Goal: Task Accomplishment & Management: Manage account settings

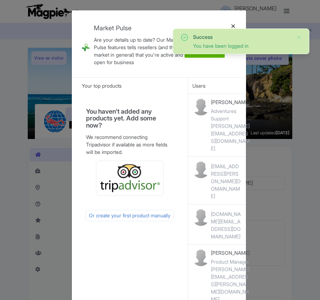
click at [233, 26] on div at bounding box center [233, 44] width 17 height 56
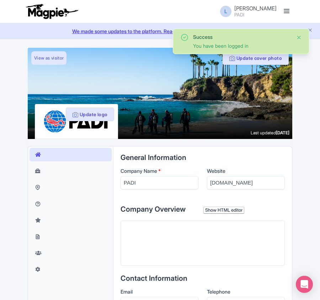
click at [298, 36] on button "Close" at bounding box center [300, 37] width 6 height 9
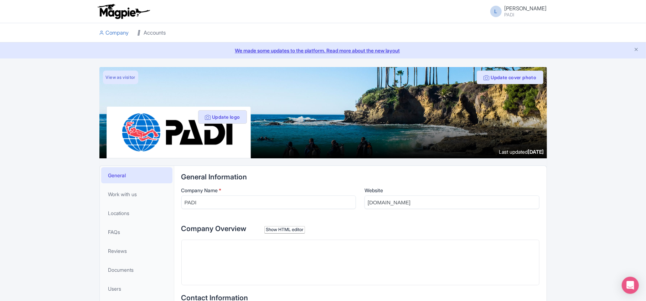
click at [148, 33] on link "Accounts" at bounding box center [151, 33] width 28 height 20
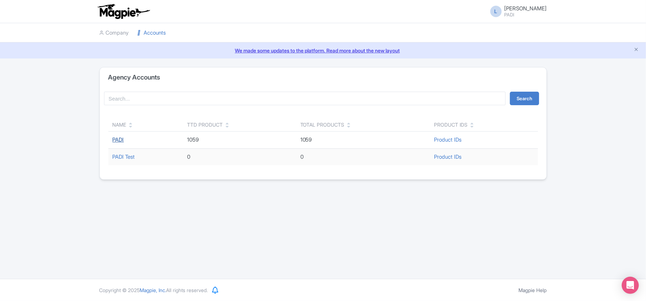
click at [121, 139] on link "PADI" at bounding box center [118, 139] width 11 height 7
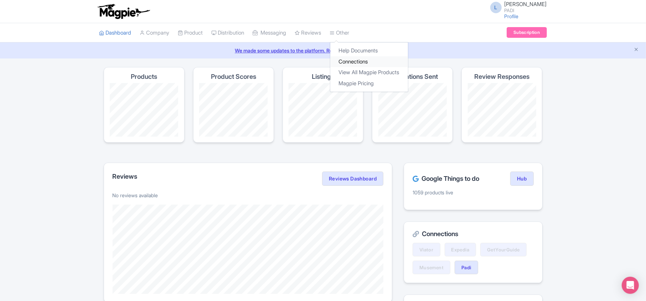
click at [354, 59] on link "Connections" at bounding box center [369, 61] width 78 height 11
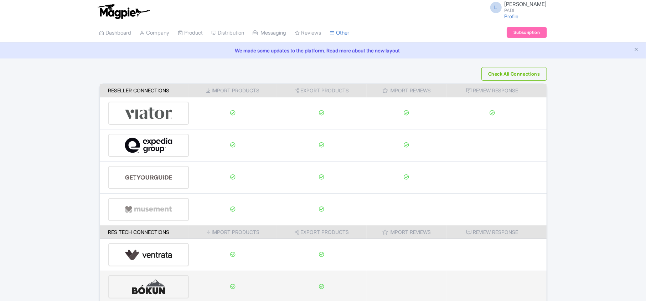
scroll to position [95, 0]
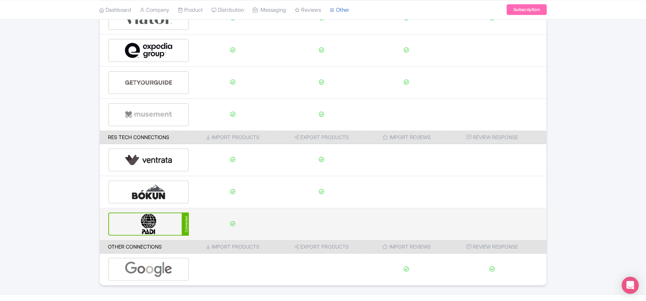
click at [155, 228] on img at bounding box center [149, 224] width 48 height 22
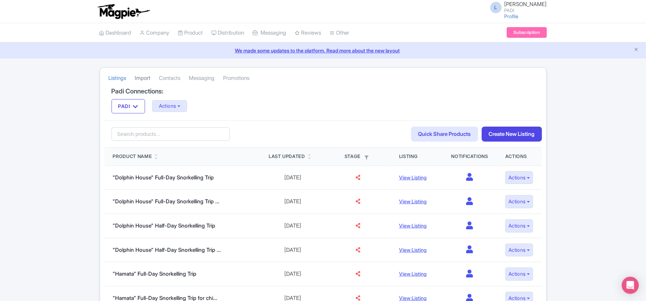
click at [142, 74] on link "Import" at bounding box center [143, 78] width 16 height 20
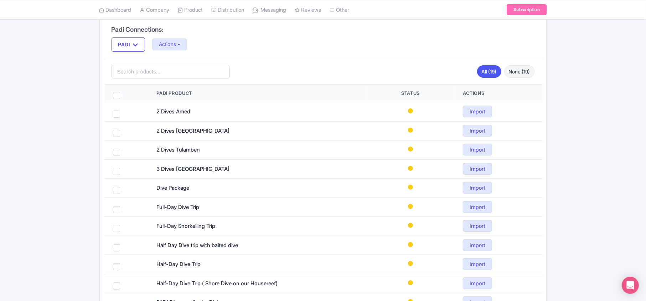
scroll to position [33, 0]
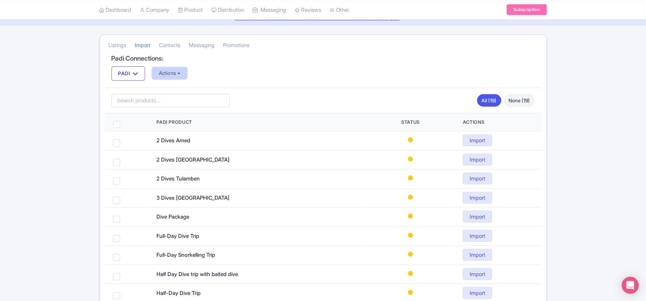
click at [173, 73] on button "Actions" at bounding box center [169, 73] width 35 height 12
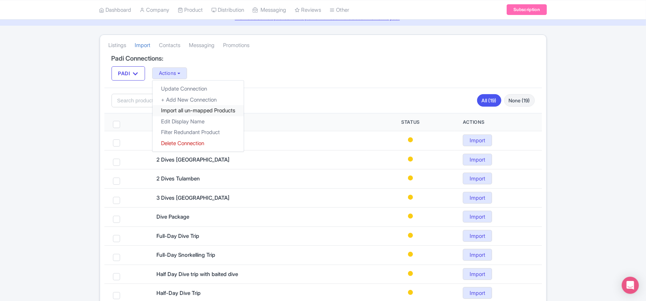
click at [173, 112] on link "Import all un-mapped Products" at bounding box center [197, 110] width 91 height 11
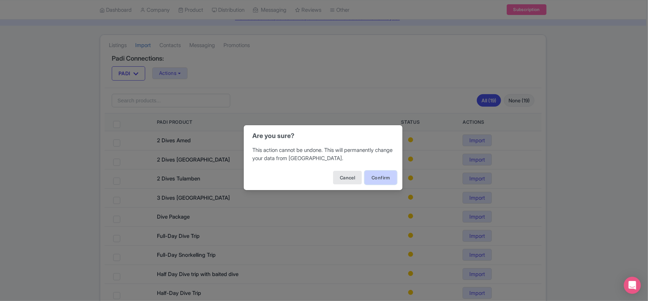
click at [377, 177] on button "Confirm" at bounding box center [381, 178] width 32 height 14
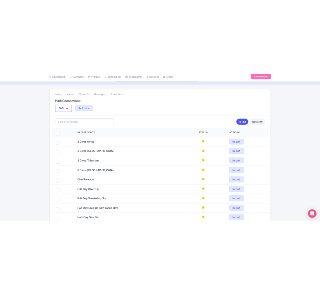
scroll to position [13, 0]
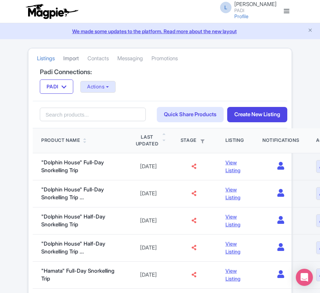
click at [71, 61] on link "Import" at bounding box center [71, 59] width 16 height 20
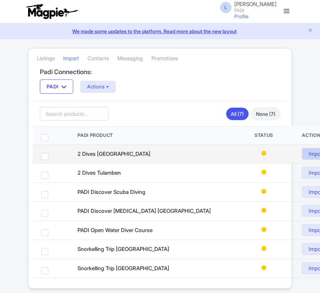
click at [317, 154] on link "Import" at bounding box center [316, 154] width 29 height 12
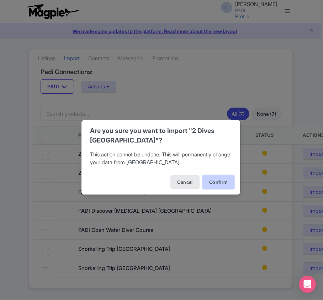
click at [219, 184] on button "Confirm" at bounding box center [219, 182] width 32 height 14
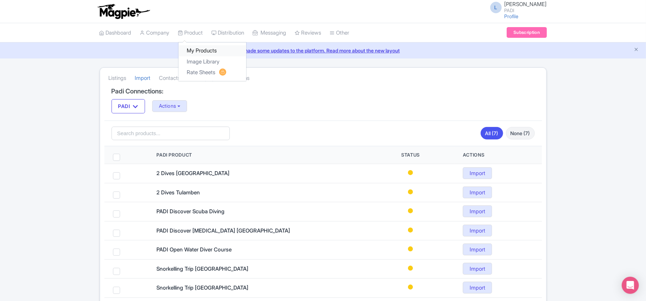
click at [195, 49] on link "My Products" at bounding box center [212, 50] width 68 height 11
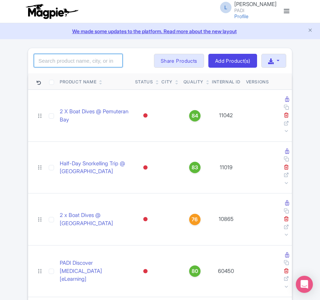
click at [81, 60] on input "search" at bounding box center [78, 61] width 89 height 14
paste input "109140"
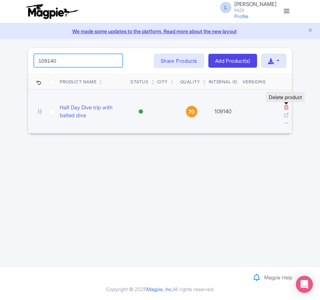
type input "109140"
click at [287, 108] on icon at bounding box center [286, 106] width 5 height 5
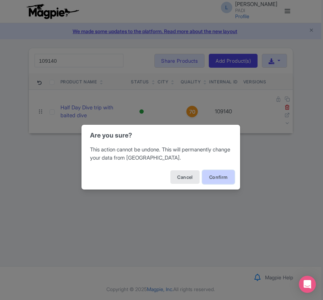
click at [217, 174] on button "Confirm" at bounding box center [219, 177] width 32 height 14
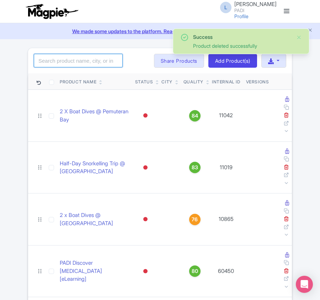
click at [68, 61] on input "search" at bounding box center [78, 61] width 89 height 14
paste input "98246"
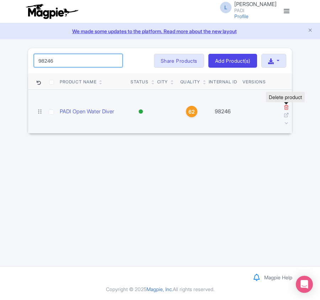
type input "98246"
click at [285, 108] on icon at bounding box center [286, 106] width 5 height 5
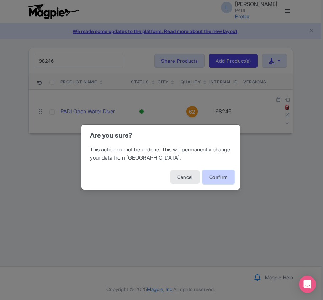
click at [224, 178] on button "Confirm" at bounding box center [219, 177] width 32 height 14
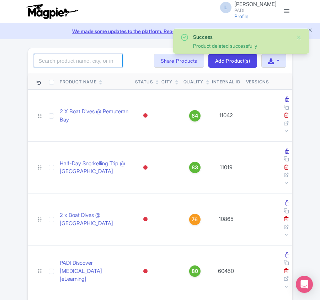
click at [51, 64] on input "search" at bounding box center [78, 61] width 89 height 14
paste input "15536"
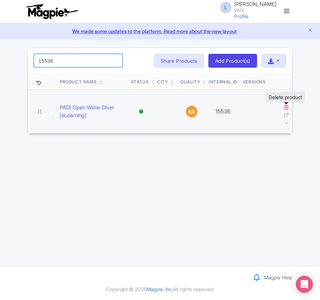
type input "15536"
click at [286, 105] on icon at bounding box center [286, 106] width 5 height 5
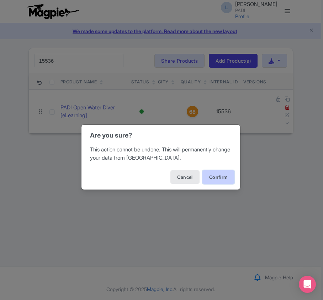
click at [216, 176] on button "Confirm" at bounding box center [219, 177] width 32 height 14
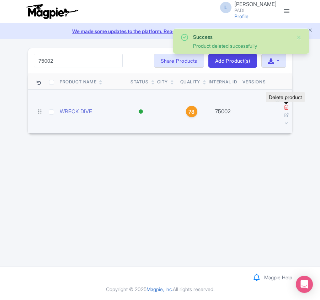
type input "75002"
click at [285, 109] on icon at bounding box center [286, 106] width 5 height 5
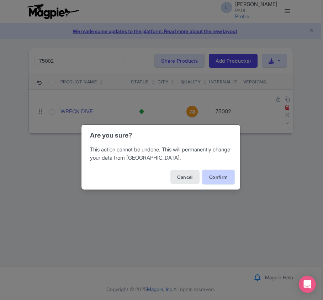
click at [212, 177] on button "Confirm" at bounding box center [219, 177] width 32 height 14
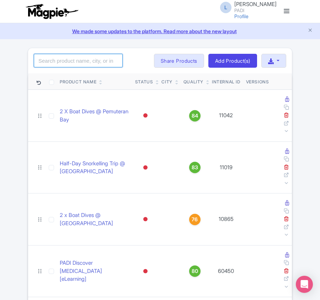
click at [75, 66] on input "search" at bounding box center [78, 61] width 89 height 14
paste input "100649"
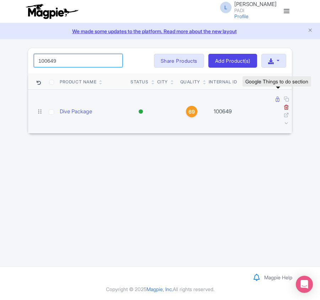
type input "100649"
click at [277, 100] on icon at bounding box center [278, 99] width 4 height 5
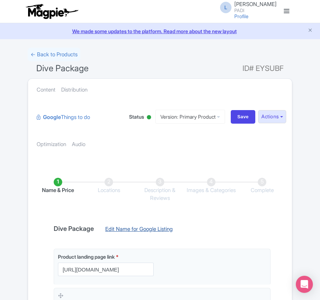
drag, startPoint x: 0, startPoint y: 0, endPoint x: 116, endPoint y: 227, distance: 254.8
click at [116, 227] on link "Edit Name for Google Listing" at bounding box center [139, 230] width 82 height 11
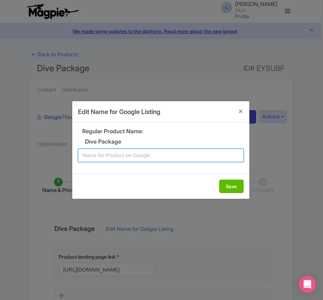
click at [126, 157] on input "text" at bounding box center [161, 155] width 166 height 14
paste input "Kvarner Bay 3 days Dive Package – 6 Dives from boat or shore for Certified Scub…"
type input "Kvarner Bay 3 days Dive Package – 6 Dives from boat or shore for Certified Scub…"
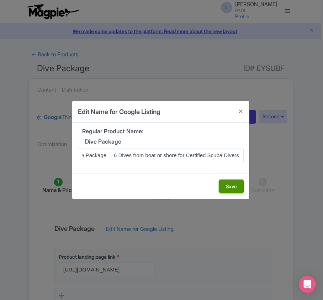
click at [228, 183] on button "Save" at bounding box center [231, 186] width 25 height 14
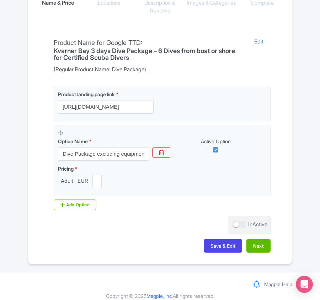
scroll to position [196, 0]
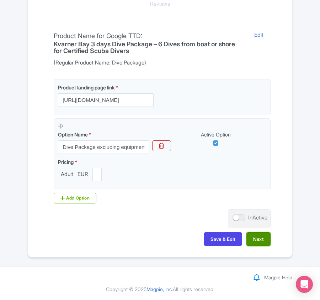
click at [257, 243] on button "Next" at bounding box center [259, 239] width 24 height 14
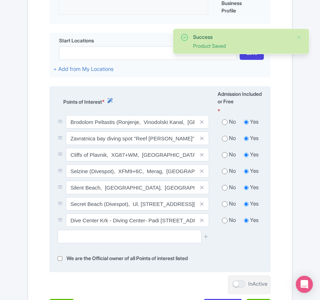
scroll to position [291, 0]
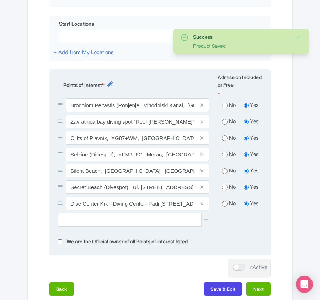
click at [224, 107] on input "radio" at bounding box center [225, 105] width 6 height 7
radio input "true"
click at [224, 121] on input "radio" at bounding box center [225, 121] width 6 height 7
radio input "true"
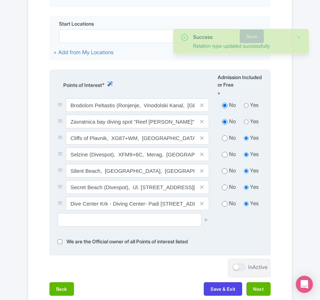
click at [224, 137] on input "radio" at bounding box center [225, 138] width 6 height 7
radio input "true"
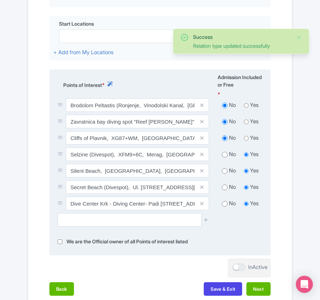
click at [224, 160] on div "No Yes" at bounding box center [240, 155] width 53 height 16
click at [227, 155] on input "radio" at bounding box center [225, 154] width 6 height 7
radio input "true"
click at [224, 172] on input "radio" at bounding box center [225, 170] width 6 height 7
radio input "true"
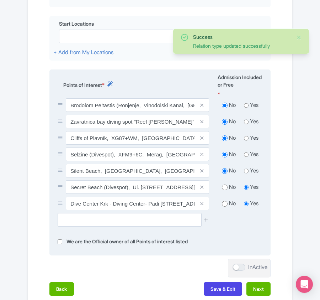
click at [224, 189] on input "radio" at bounding box center [225, 187] width 6 height 7
radio input "true"
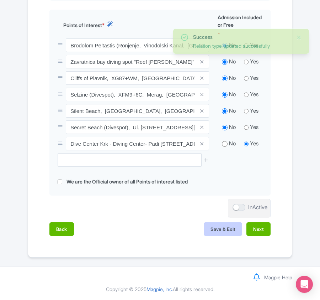
scroll to position [353, 0]
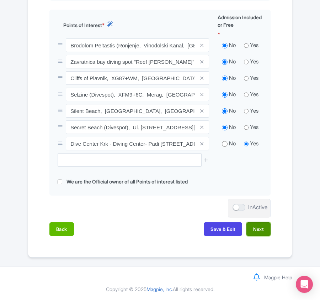
click at [263, 230] on button "Next" at bounding box center [259, 229] width 24 height 14
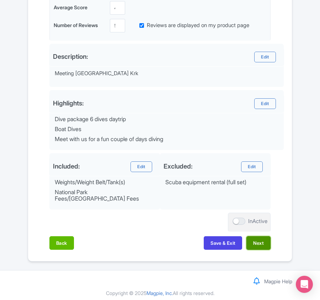
click at [261, 236] on button "Next" at bounding box center [259, 243] width 24 height 14
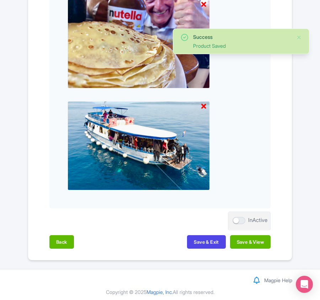
scroll to position [769, 0]
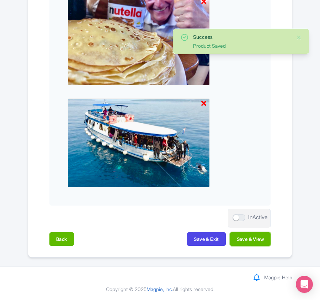
click at [258, 240] on button "Save & View" at bounding box center [250, 239] width 41 height 14
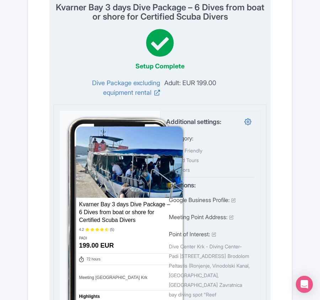
scroll to position [0, 0]
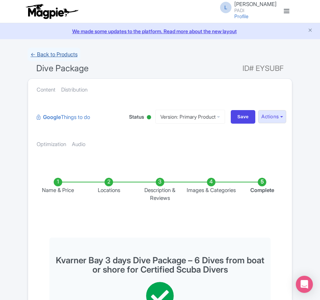
click at [50, 56] on link "← Back to Products" at bounding box center [54, 55] width 53 height 14
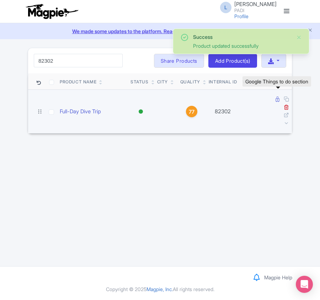
type input "82302"
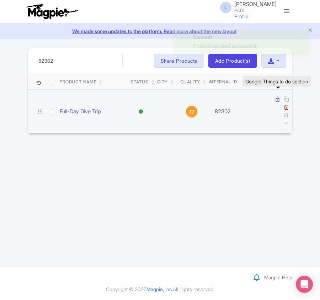
click at [276, 101] on icon at bounding box center [278, 99] width 4 height 5
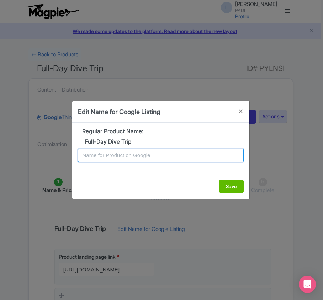
click at [147, 151] on input "text" at bounding box center [161, 155] width 166 height 14
paste input "Kvarner Bay Fun Dive Excursion – Full-Day Adventure with 2 Dives (Certified Div…"
type input "Kvarner Bay Fun Dive Excursion – Full-Day Adventure with 2 Dives (Certified Div…"
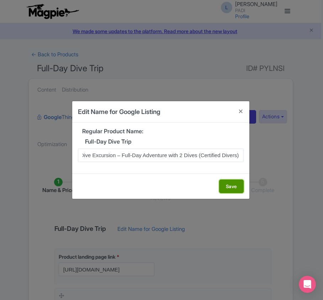
click at [230, 184] on button "Save" at bounding box center [231, 186] width 25 height 14
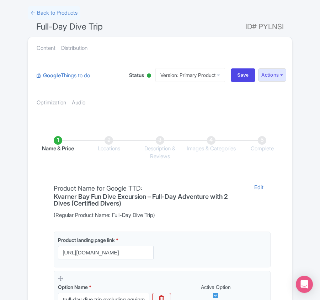
scroll to position [142, 0]
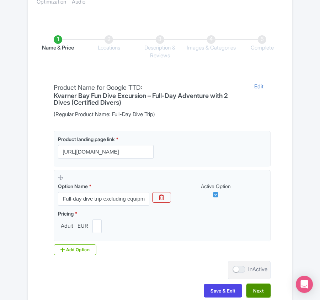
click at [259, 295] on button "Next" at bounding box center [259, 291] width 24 height 14
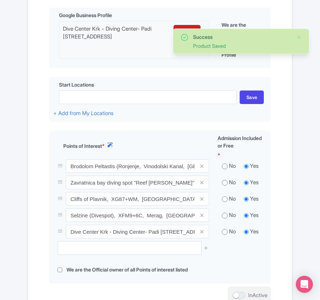
scroll to position [237, 0]
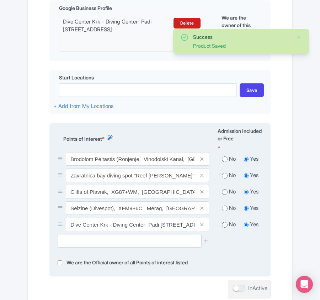
click at [223, 160] on input "radio" at bounding box center [225, 159] width 6 height 7
radio input "true"
click at [224, 176] on input "radio" at bounding box center [225, 175] width 6 height 7
radio input "true"
click at [223, 191] on input "radio" at bounding box center [225, 191] width 6 height 7
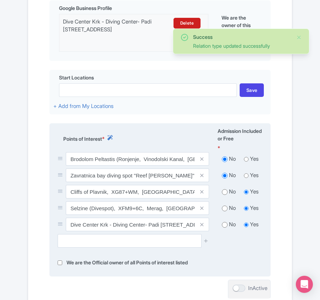
radio input "true"
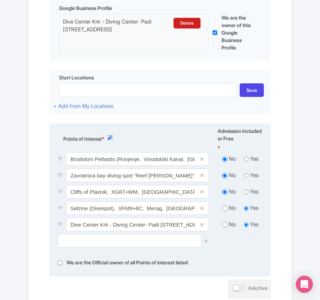
click at [224, 211] on input "radio" at bounding box center [225, 208] width 6 height 7
radio input "true"
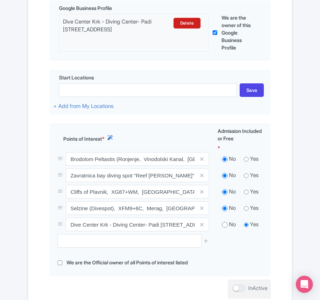
scroll to position [320, 0]
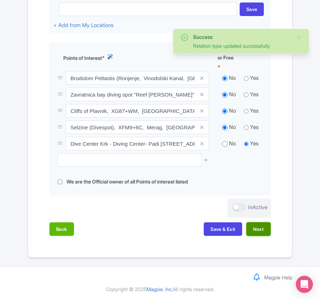
click at [266, 229] on button "Next" at bounding box center [259, 229] width 24 height 14
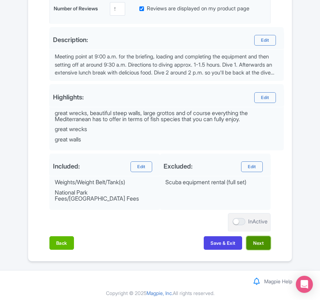
click at [252, 240] on button "Next" at bounding box center [259, 243] width 24 height 14
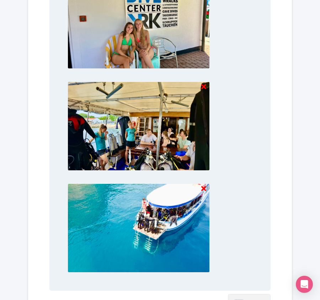
scroll to position [769, 0]
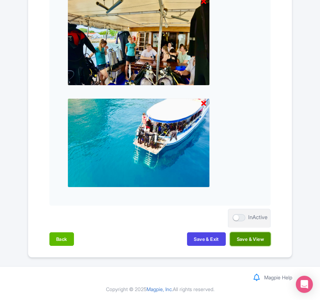
click at [251, 241] on button "Save & View" at bounding box center [250, 239] width 41 height 14
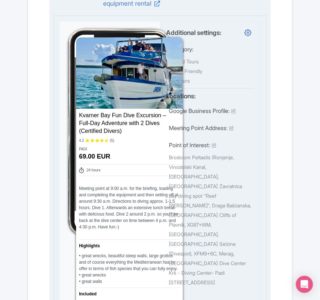
scroll to position [0, 0]
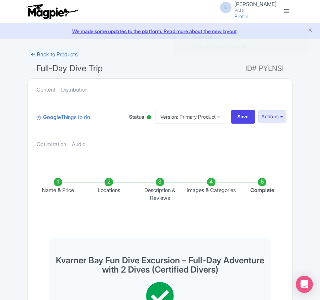
click at [57, 56] on link "← Back to Products" at bounding box center [54, 55] width 53 height 14
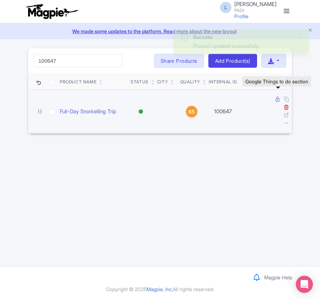
type input "100647"
click at [276, 100] on icon at bounding box center [278, 99] width 4 height 5
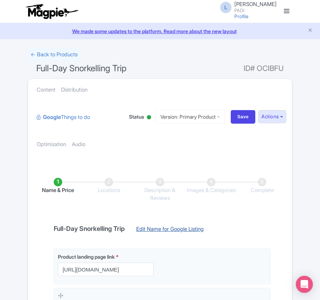
click at [167, 231] on link "Edit Name for Google Listing" at bounding box center [170, 230] width 82 height 11
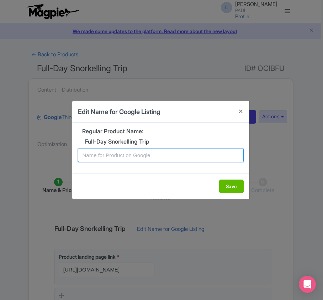
click at [105, 155] on input "text" at bounding box center [161, 155] width 166 height 14
paste input "Kvarner Bay Full-Day Snorkeling Tour – Crystal-Clear Waters and Rich Marine Life"
type input "Kvarner Bay Full-Day Snorkeling Tour – Crystal-Clear Waters and Rich Marine Life"
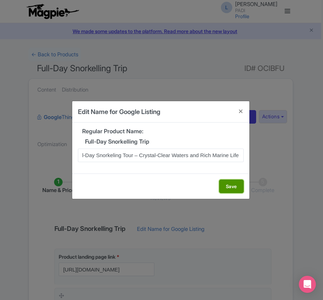
click at [231, 186] on button "Save" at bounding box center [231, 186] width 25 height 14
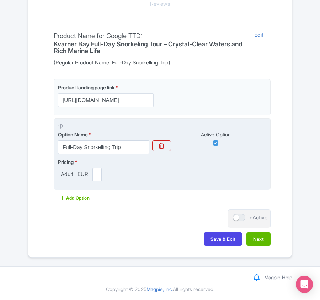
scroll to position [196, 0]
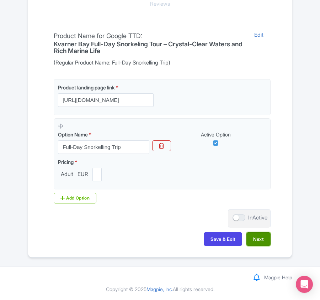
click at [261, 239] on button "Next" at bounding box center [259, 239] width 24 height 14
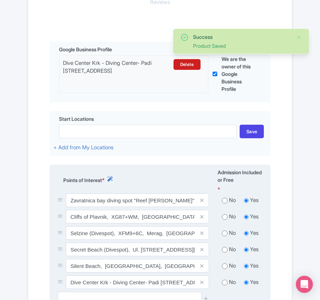
click at [223, 202] on input "radio" at bounding box center [225, 200] width 6 height 7
radio input "true"
click at [224, 218] on input "radio" at bounding box center [225, 216] width 6 height 7
radio input "true"
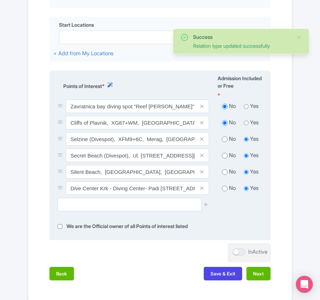
scroll to position [291, 0]
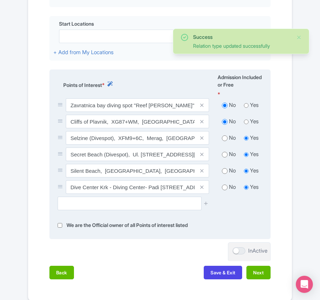
click at [223, 140] on input "radio" at bounding box center [225, 138] width 6 height 7
radio input "true"
click at [225, 156] on input "radio" at bounding box center [225, 154] width 6 height 7
radio input "true"
click at [223, 173] on input "radio" at bounding box center [225, 170] width 6 height 7
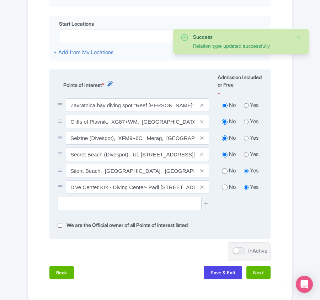
radio input "true"
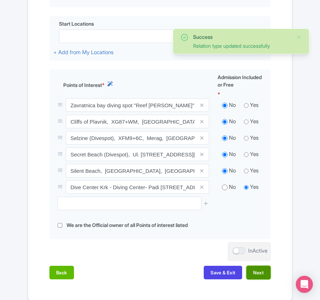
click at [261, 273] on button "Next" at bounding box center [259, 273] width 24 height 14
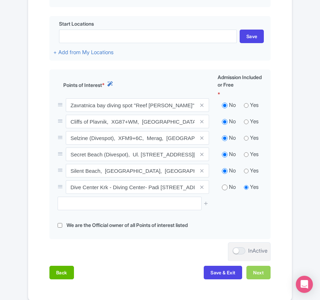
scroll to position [262, 0]
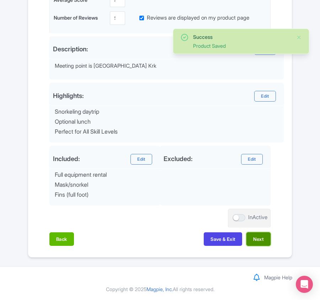
click at [265, 239] on button "Next" at bounding box center [259, 239] width 24 height 14
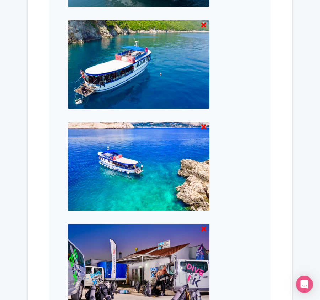
scroll to position [769, 0]
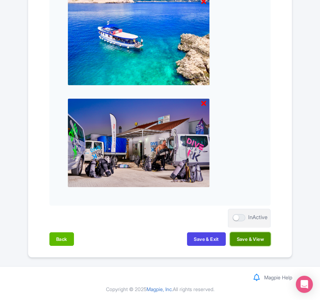
click at [262, 240] on button "Save & View" at bounding box center [250, 239] width 41 height 14
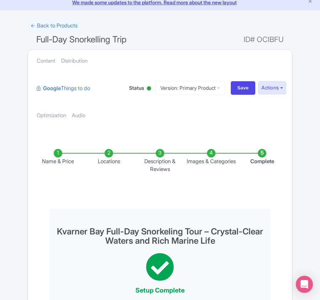
scroll to position [9, 0]
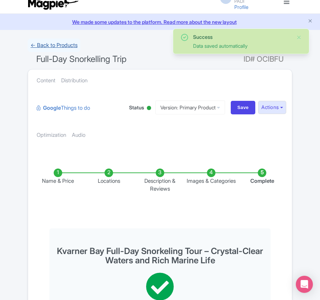
click at [56, 44] on link "← Back to Products" at bounding box center [54, 45] width 53 height 14
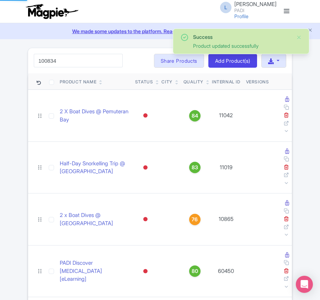
type input "100834"
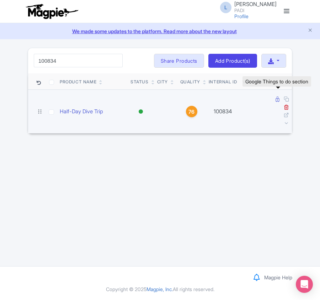
click at [276, 100] on icon at bounding box center [278, 99] width 4 height 5
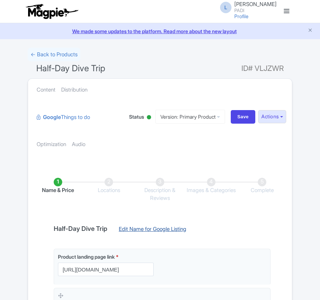
click at [135, 230] on link "Edit Name for Google Listing" at bounding box center [153, 230] width 82 height 11
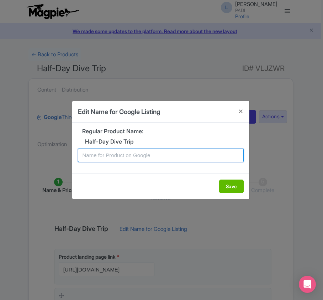
click at [97, 151] on input "text" at bounding box center [161, 155] width 166 height 14
paste input "Kvarner Bay Hidden Gems: Half-Day Dive Tour Experience"
type input "Kvarner Bay Hidden Gems: Half-Day Dive Tour Experience"
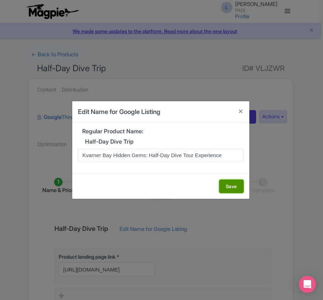
click at [229, 182] on button "Save" at bounding box center [231, 186] width 25 height 14
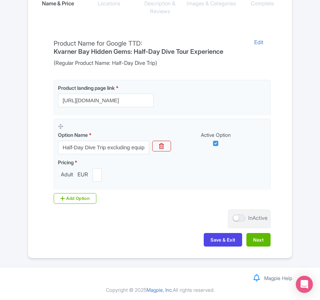
scroll to position [189, 0]
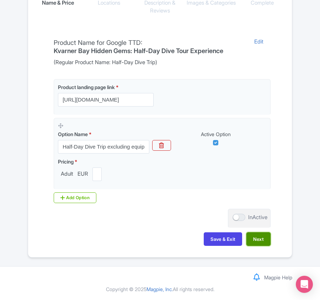
click at [253, 240] on button "Next" at bounding box center [259, 239] width 24 height 14
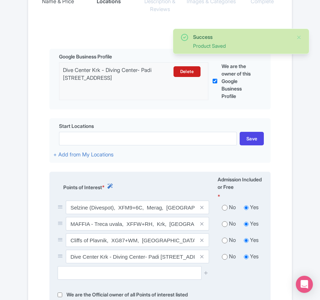
click at [225, 208] on input "radio" at bounding box center [225, 207] width 6 height 7
radio input "true"
click at [223, 225] on input "radio" at bounding box center [225, 223] width 6 height 7
radio input "true"
click at [226, 241] on input "radio" at bounding box center [225, 240] width 6 height 7
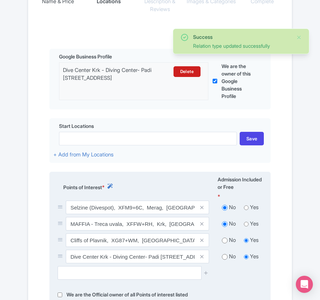
radio input "true"
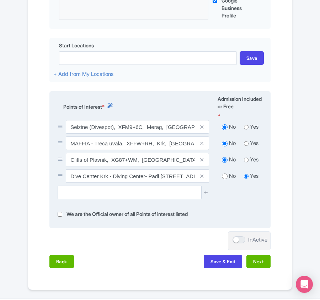
scroll to position [304, 0]
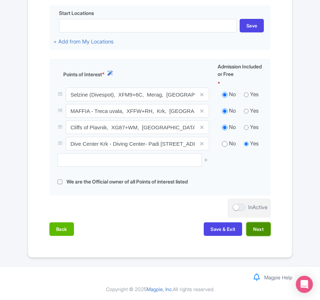
click at [262, 227] on button "Next" at bounding box center [259, 229] width 24 height 14
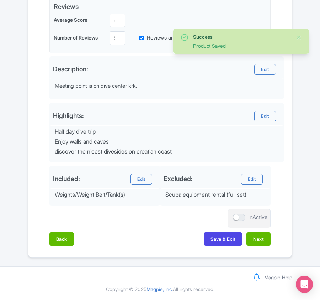
scroll to position [242, 0]
click at [254, 241] on button "Next" at bounding box center [259, 239] width 24 height 14
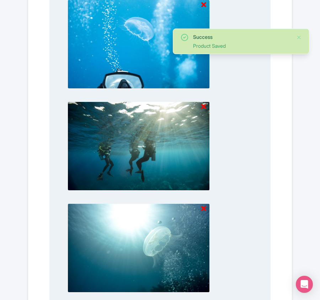
scroll to position [769, 0]
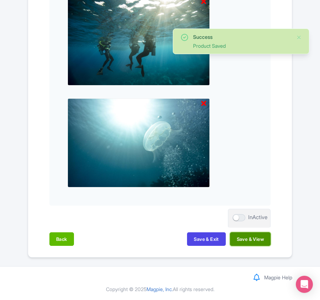
click at [252, 240] on button "Save & View" at bounding box center [250, 239] width 41 height 14
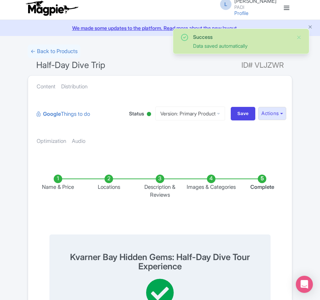
scroll to position [0, 0]
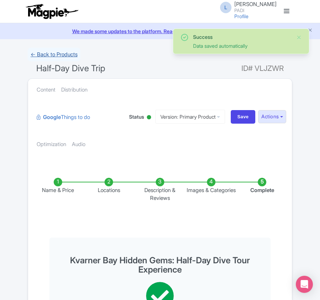
click at [51, 55] on link "← Back to Products" at bounding box center [54, 55] width 53 height 14
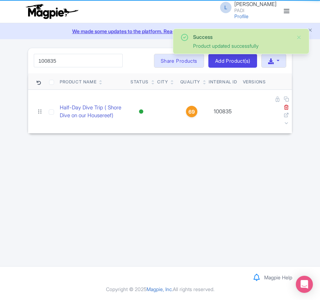
type input "100835"
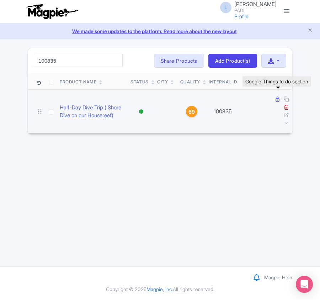
click at [278, 99] on icon at bounding box center [278, 99] width 4 height 5
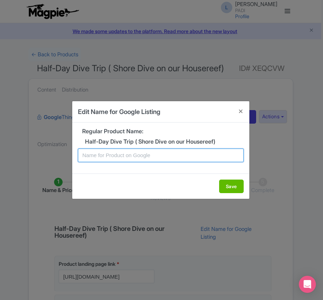
click at [124, 155] on input "text" at bounding box center [161, 155] width 166 height 14
paste input "Krk Fun Dive Excursion – Half-Day Adventure from Shore"
type input "Krk Fun Dive Excursion – Half-Day Adventure from Shore"
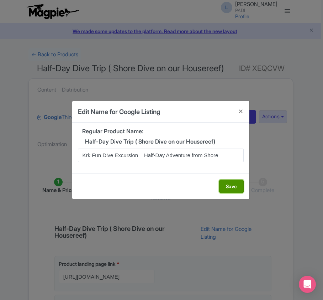
click at [223, 187] on button "Save" at bounding box center [231, 186] width 25 height 14
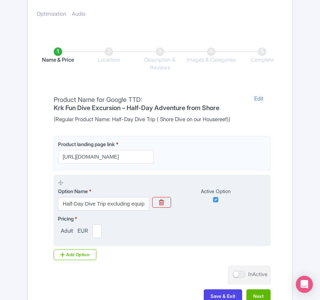
scroll to position [142, 0]
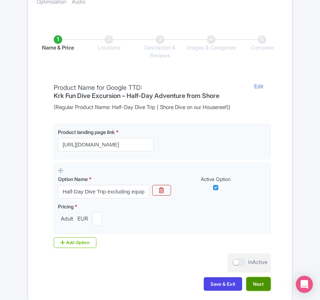
click at [262, 291] on button "Next" at bounding box center [259, 284] width 24 height 14
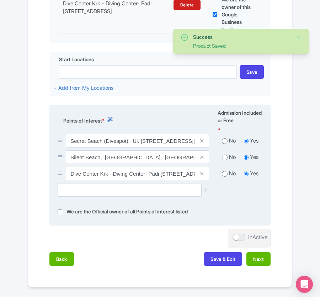
scroll to position [285, 0]
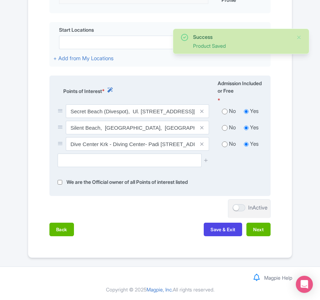
click at [224, 114] on input "radio" at bounding box center [225, 111] width 6 height 7
radio input "true"
click at [225, 129] on input "radio" at bounding box center [225, 127] width 6 height 7
radio input "true"
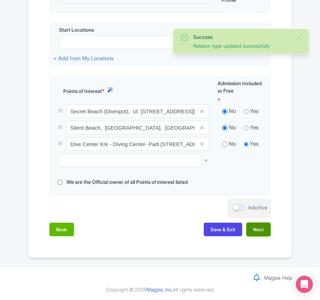
click at [264, 235] on button "Next" at bounding box center [259, 230] width 24 height 14
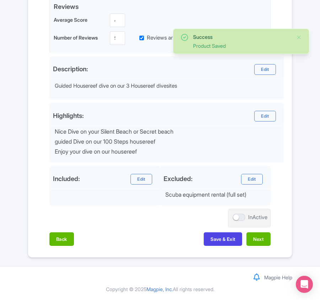
scroll to position [242, 0]
click at [254, 240] on button "Next" at bounding box center [259, 239] width 24 height 14
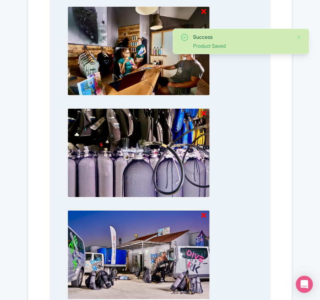
scroll to position [667, 0]
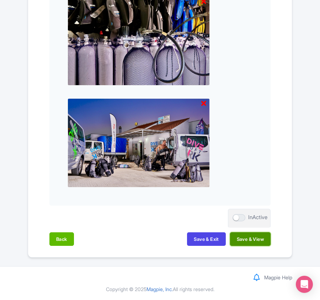
click at [249, 236] on button "Save & View" at bounding box center [250, 239] width 41 height 14
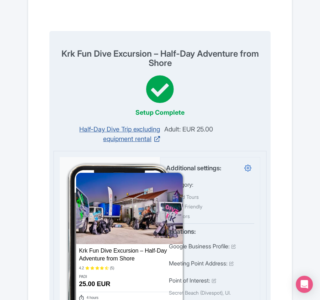
scroll to position [0, 0]
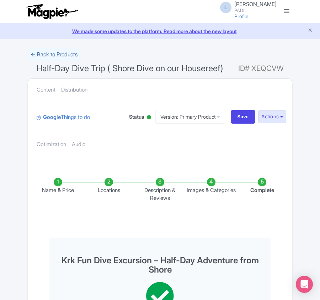
click at [39, 52] on link "← Back to Products" at bounding box center [54, 55] width 53 height 14
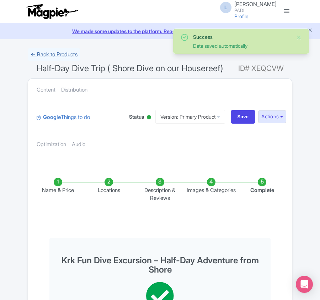
click at [46, 56] on link "← Back to Products" at bounding box center [54, 55] width 53 height 14
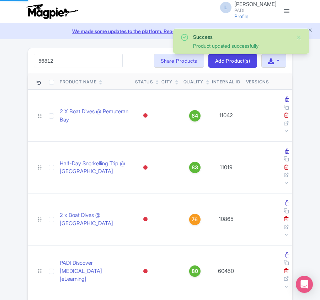
type input "56812"
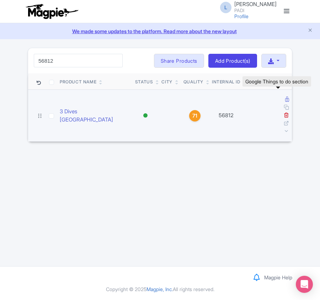
click at [286, 100] on icon at bounding box center [288, 99] width 4 height 5
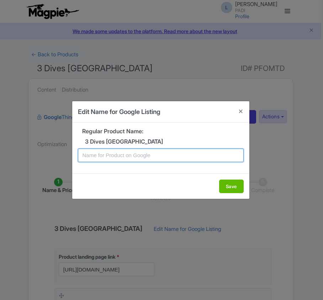
click at [125, 154] on input "text" at bounding box center [161, 155] width 166 height 14
paste input "Nusa Penida’s Hidden Gems: Full-Day Dive Tour Experience"
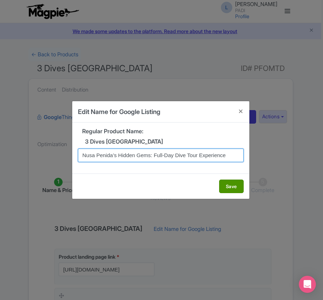
type input "Nusa Penida’s Hidden Gems: Full-Day Dive Tour Experience"
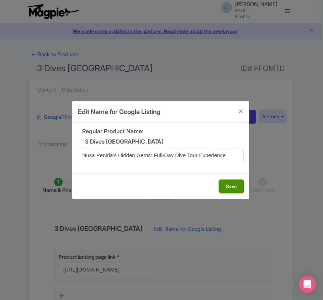
click at [226, 186] on button "Save" at bounding box center [231, 186] width 25 height 14
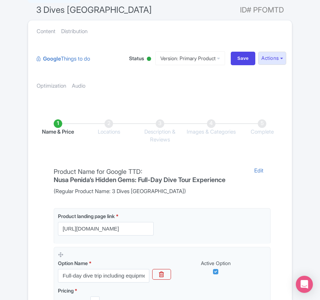
scroll to position [189, 0]
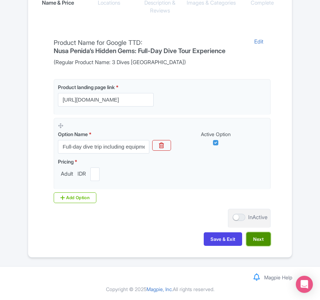
click at [263, 241] on button "Next" at bounding box center [259, 239] width 24 height 14
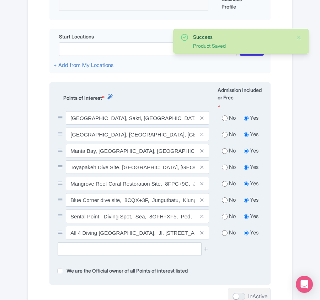
scroll to position [331, 0]
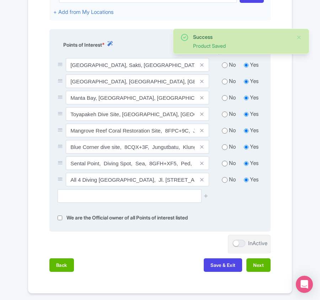
click at [224, 67] on input "radio" at bounding box center [225, 65] width 6 height 7
radio input "true"
click at [224, 83] on input "radio" at bounding box center [225, 81] width 6 height 7
radio input "true"
click at [225, 101] on input "radio" at bounding box center [225, 97] width 6 height 7
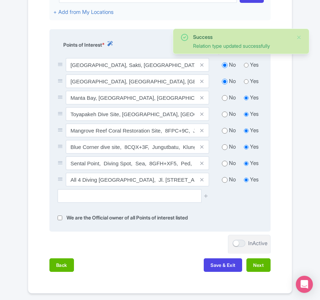
radio input "true"
click at [224, 114] on input "radio" at bounding box center [225, 114] width 6 height 7
radio input "true"
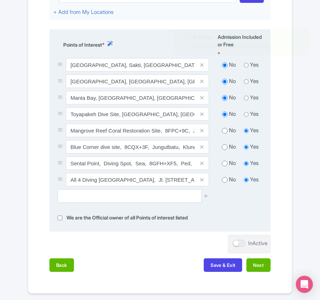
click at [225, 132] on input "radio" at bounding box center [225, 130] width 6 height 7
radio input "true"
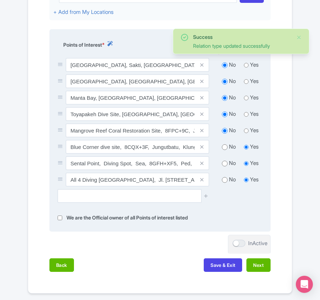
click at [225, 148] on input "radio" at bounding box center [225, 147] width 6 height 7
radio input "true"
click at [224, 165] on input "radio" at bounding box center [225, 163] width 6 height 7
radio input "true"
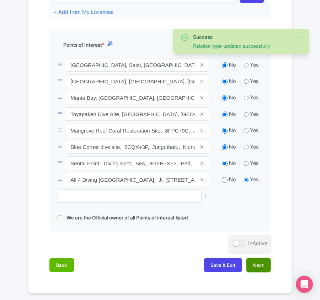
click at [260, 265] on button "Next" at bounding box center [259, 265] width 24 height 14
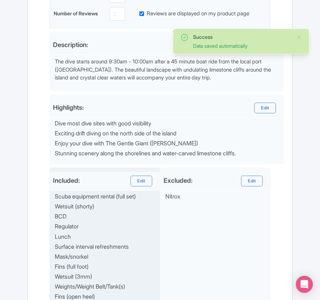
scroll to position [388, 0]
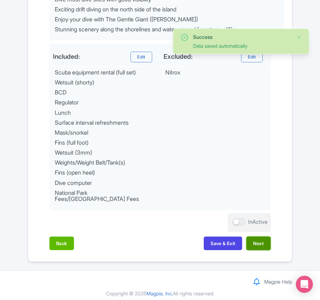
click at [257, 242] on button "Next" at bounding box center [259, 243] width 24 height 14
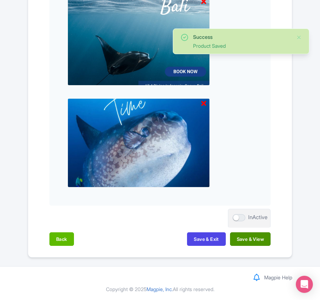
scroll to position [769, 0]
click at [250, 238] on button "Save & View" at bounding box center [250, 239] width 41 height 14
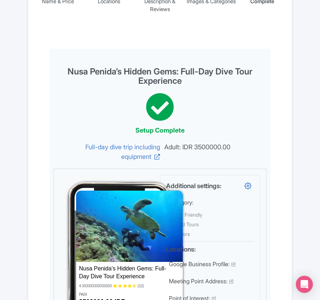
scroll to position [0, 0]
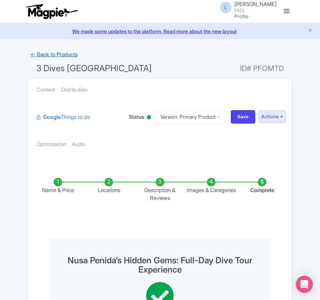
click at [53, 53] on link "← Back to Products" at bounding box center [54, 55] width 53 height 14
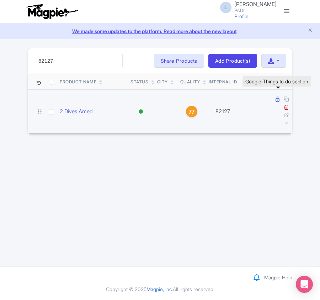
type input "82127"
click at [276, 100] on icon at bounding box center [278, 99] width 4 height 5
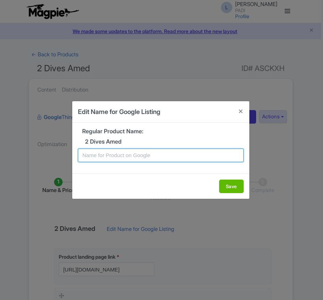
click at [146, 157] on input "text" at bounding box center [161, 155] width 166 height 14
paste input "Amed's Hidden Gems: Full-Day Dive Tour Experience"
type input "Amed's Hidden Gems: Full-Day Dive Tour Experience"
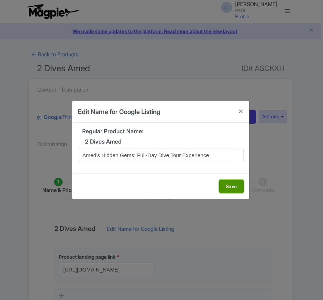
click at [227, 188] on button "Save" at bounding box center [231, 186] width 25 height 14
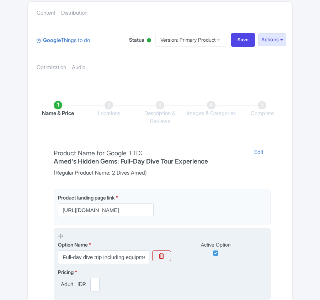
scroll to position [189, 0]
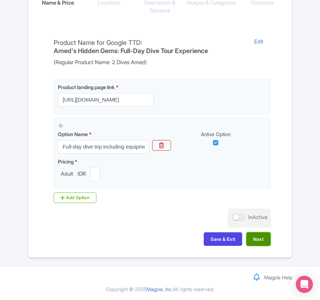
click at [257, 237] on button "Next" at bounding box center [259, 239] width 24 height 14
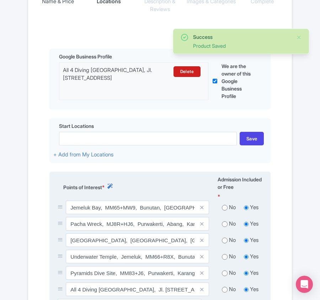
click at [224, 211] on input "radio" at bounding box center [225, 207] width 6 height 7
radio input "true"
click at [223, 225] on input "radio" at bounding box center [225, 223] width 6 height 7
radio input "true"
click at [224, 241] on input "radio" at bounding box center [225, 240] width 6 height 7
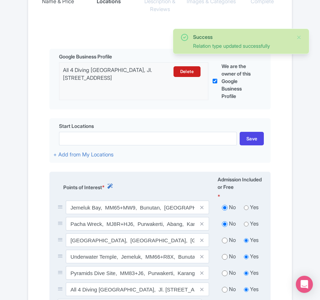
radio input "true"
click at [223, 257] on input "radio" at bounding box center [225, 256] width 6 height 7
radio input "true"
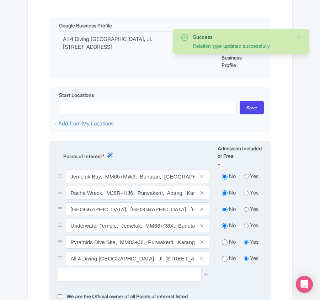
scroll to position [236, 0]
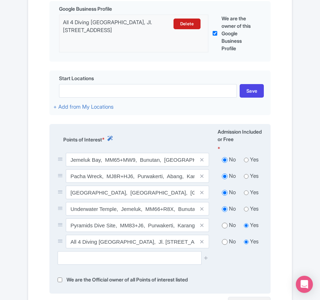
click at [223, 226] on input "radio" at bounding box center [225, 225] width 6 height 7
radio input "true"
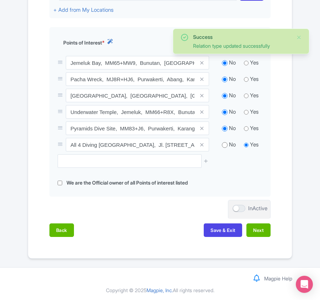
scroll to position [337, 0]
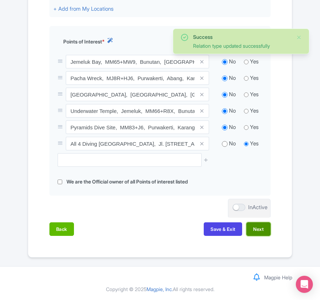
click at [262, 227] on button "Next" at bounding box center [259, 229] width 24 height 14
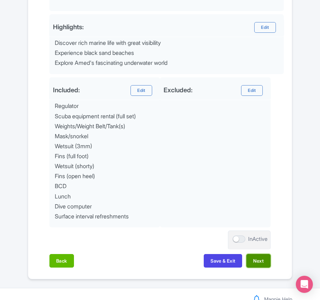
click at [260, 262] on button "Next" at bounding box center [259, 261] width 24 height 14
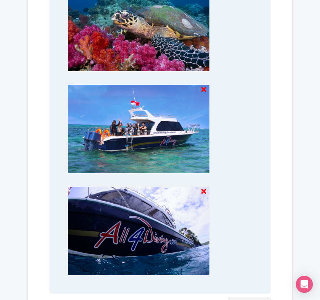
scroll to position [716, 0]
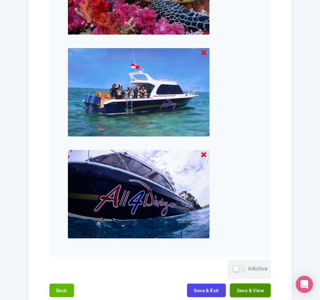
click at [254, 291] on button "Save & View" at bounding box center [250, 290] width 41 height 14
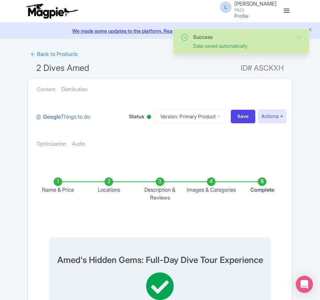
scroll to position [0, 0]
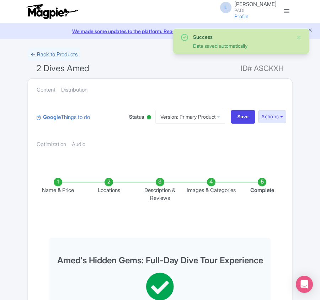
click at [42, 56] on link "← Back to Products" at bounding box center [54, 55] width 53 height 14
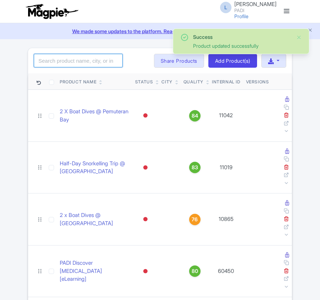
click at [59, 63] on input "search" at bounding box center [78, 61] width 89 height 14
paste input "52033"
type input "52033"
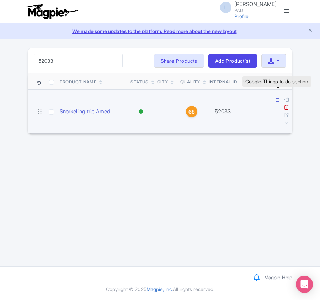
click at [277, 101] on icon at bounding box center [278, 99] width 4 height 5
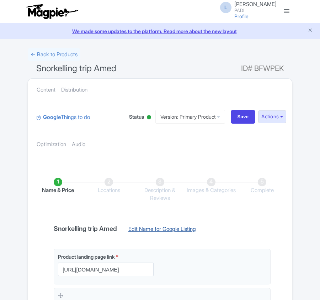
click at [151, 234] on link "Edit Name for Google Listing" at bounding box center [162, 230] width 82 height 11
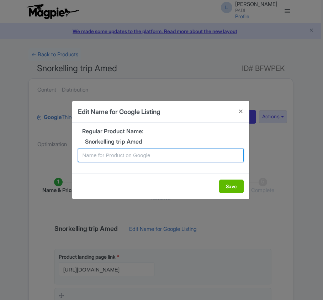
click at [106, 153] on input "text" at bounding box center [161, 155] width 166 height 14
paste input "Amed Guided Snorkeling Tour: Perfect for Non-Divers and Families"
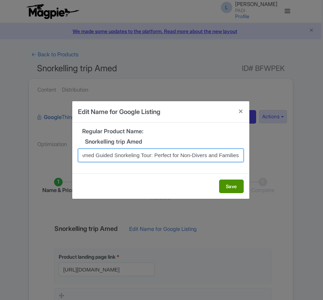
type input "Amed Guided Snorkeling Tour: Perfect for Non-Divers and Families"
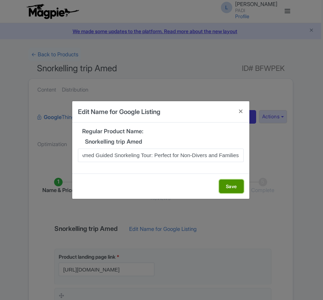
click at [231, 183] on button "Save" at bounding box center [231, 186] width 25 height 14
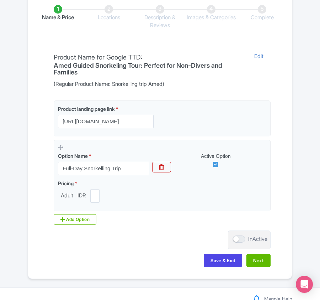
scroll to position [196, 0]
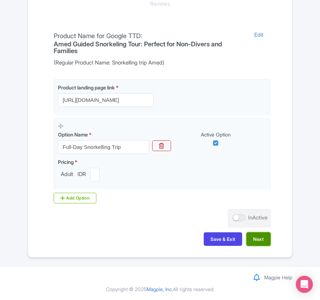
click at [261, 235] on button "Next" at bounding box center [259, 239] width 24 height 14
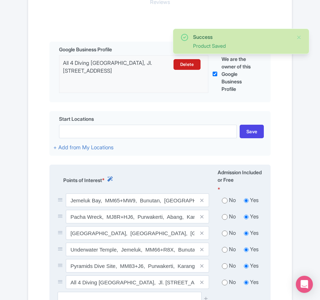
click at [223, 203] on input "radio" at bounding box center [225, 200] width 6 height 7
radio input "true"
click at [225, 218] on input "radio" at bounding box center [225, 216] width 6 height 7
radio input "true"
click at [225, 235] on input "radio" at bounding box center [225, 233] width 6 height 7
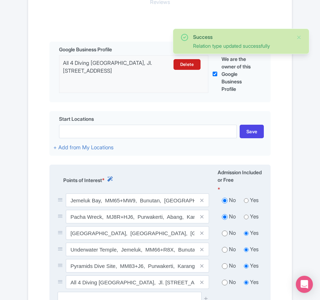
radio input "true"
click at [225, 251] on input "radio" at bounding box center [225, 249] width 6 height 7
radio input "true"
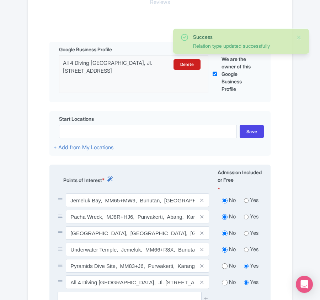
click at [224, 268] on input "radio" at bounding box center [225, 265] width 6 height 7
radio input "true"
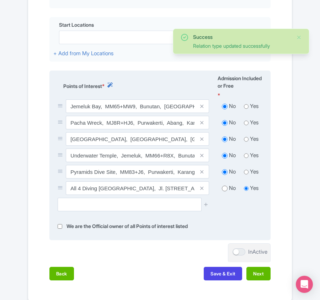
scroll to position [291, 0]
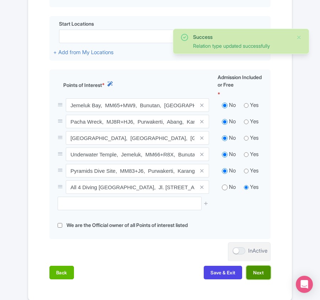
click at [267, 274] on button "Next" at bounding box center [259, 273] width 24 height 14
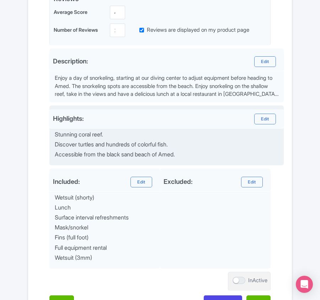
scroll to position [313, 0]
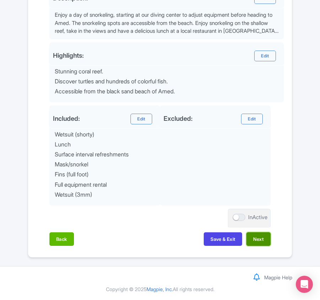
click at [262, 238] on button "Next" at bounding box center [259, 239] width 24 height 14
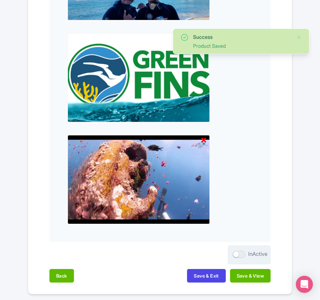
scroll to position [769, 0]
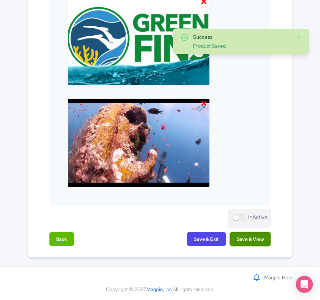
click at [250, 237] on button "Save & View" at bounding box center [250, 239] width 41 height 14
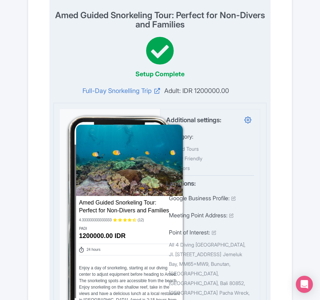
scroll to position [49, 0]
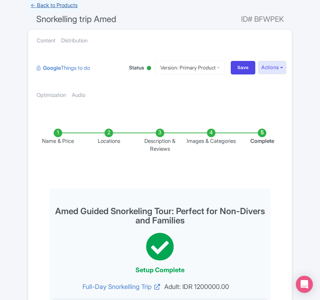
click at [50, 6] on link "← Back to Products" at bounding box center [54, 6] width 53 height 14
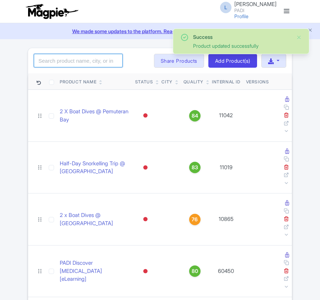
click at [70, 61] on input "search" at bounding box center [78, 61] width 89 height 14
paste input "52036"
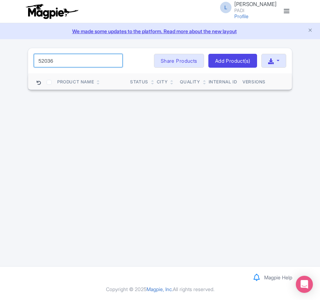
drag, startPoint x: 64, startPoint y: 66, endPoint x: -1, endPoint y: 55, distance: 66.7
click at [0, 55] on html "L Luca Novelli PADI Profile Users Settings Sign out Dashboard Company Product M…" at bounding box center [160, 150] width 320 height 300
paste input "6811"
drag, startPoint x: 69, startPoint y: 60, endPoint x: 19, endPoint y: 41, distance: 53.5
click at [0, 51] on html "L Luca Novelli PADI Profile Users Settings Sign out Dashboard Company Product M…" at bounding box center [160, 150] width 320 height 300
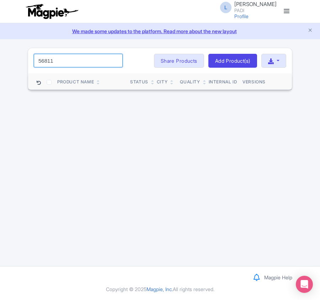
paste input "2020"
drag, startPoint x: 61, startPoint y: 62, endPoint x: -65, endPoint y: 51, distance: 126.5
click at [0, 51] on html "L Luca Novelli PADI Profile Users Settings Sign out Dashboard Company Product M…" at bounding box center [160, 150] width 320 height 300
paste input "34"
drag, startPoint x: 58, startPoint y: 60, endPoint x: -44, endPoint y: 51, distance: 101.9
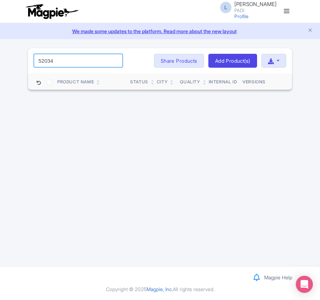
click at [0, 51] on html "L Luca Novelli PADI Profile Users Settings Sign out Dashboard Company Product M…" at bounding box center [160, 150] width 320 height 300
paste input "99905"
type input "99905"
click at [115, 58] on input "99905" at bounding box center [78, 61] width 89 height 14
click at [113, 63] on input "99905" at bounding box center [78, 61] width 89 height 14
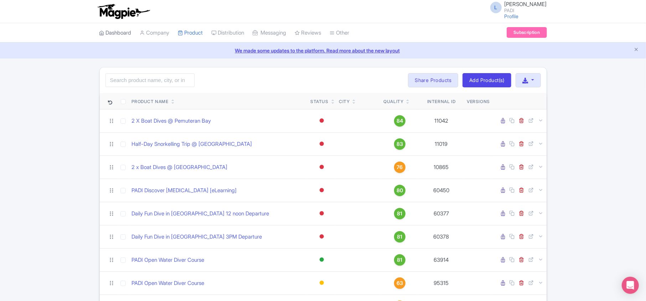
click at [120, 33] on link "Dashboard" at bounding box center [115, 33] width 32 height 20
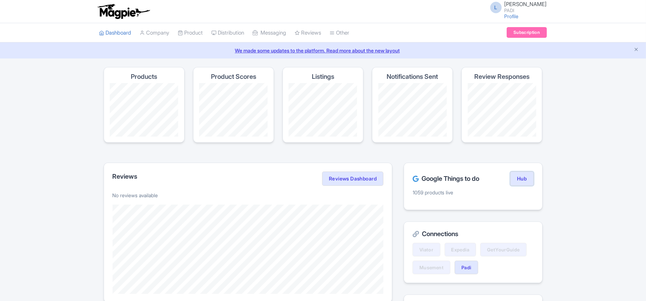
click at [526, 178] on link "Hub" at bounding box center [521, 178] width 23 height 14
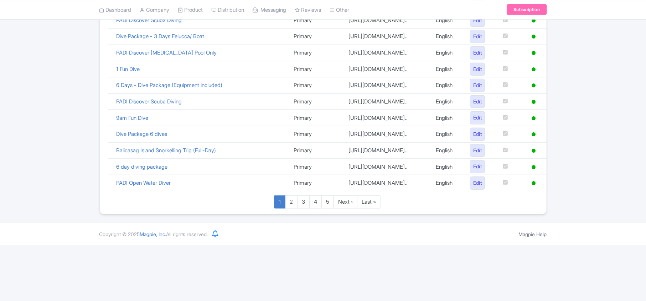
scroll to position [492, 0]
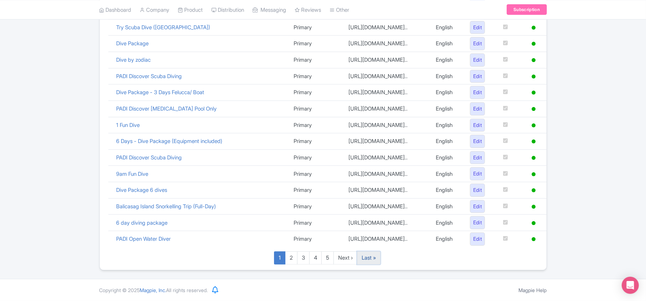
click at [372, 255] on link "Last »" at bounding box center [369, 257] width 24 height 13
